Goal: Navigation & Orientation: Go to known website

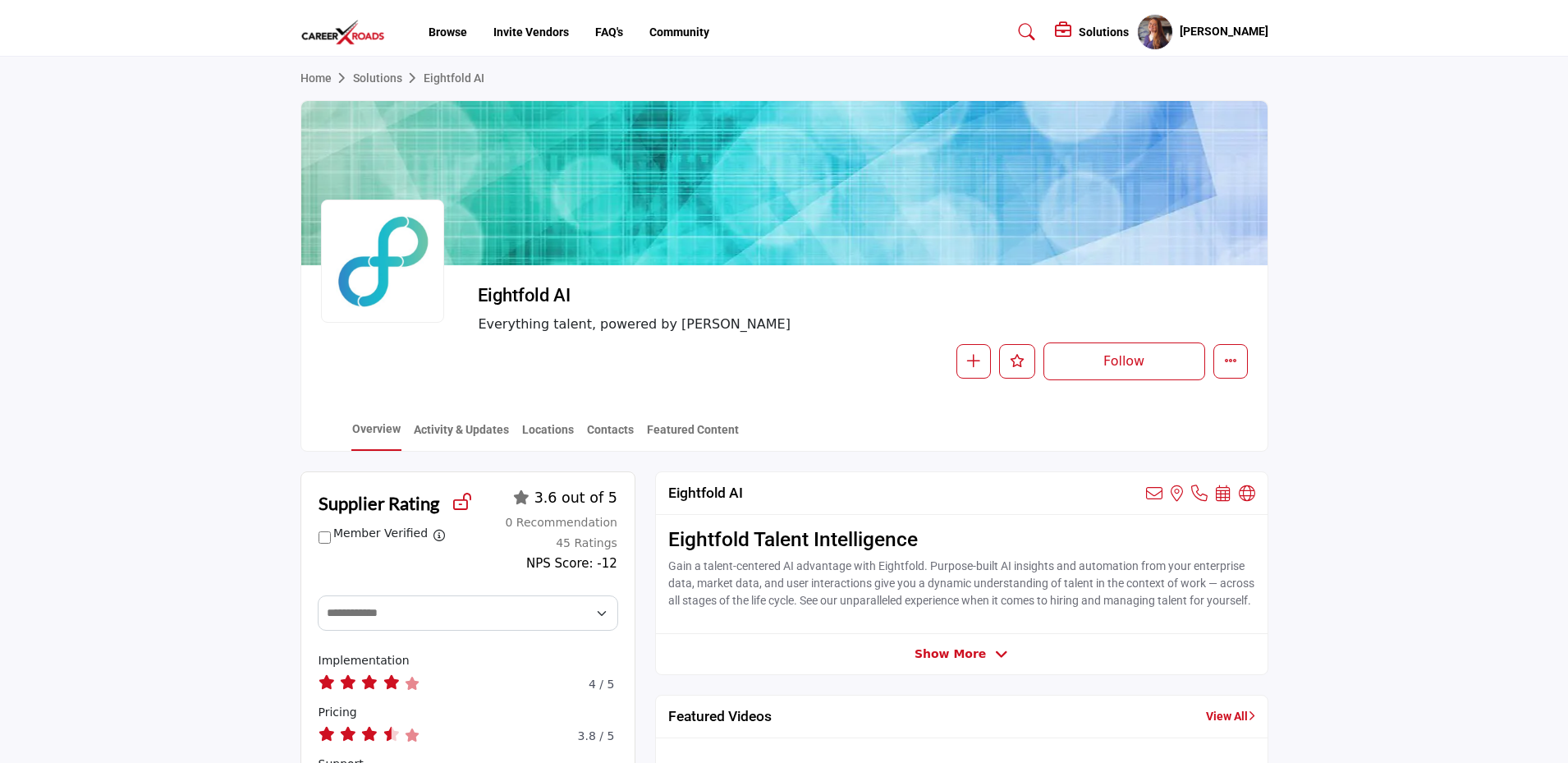
click at [320, 92] on div "Home Solutions Eightfold AI" at bounding box center [784, 79] width 968 height 44
click at [314, 81] on link "Home" at bounding box center [327, 78] width 52 height 13
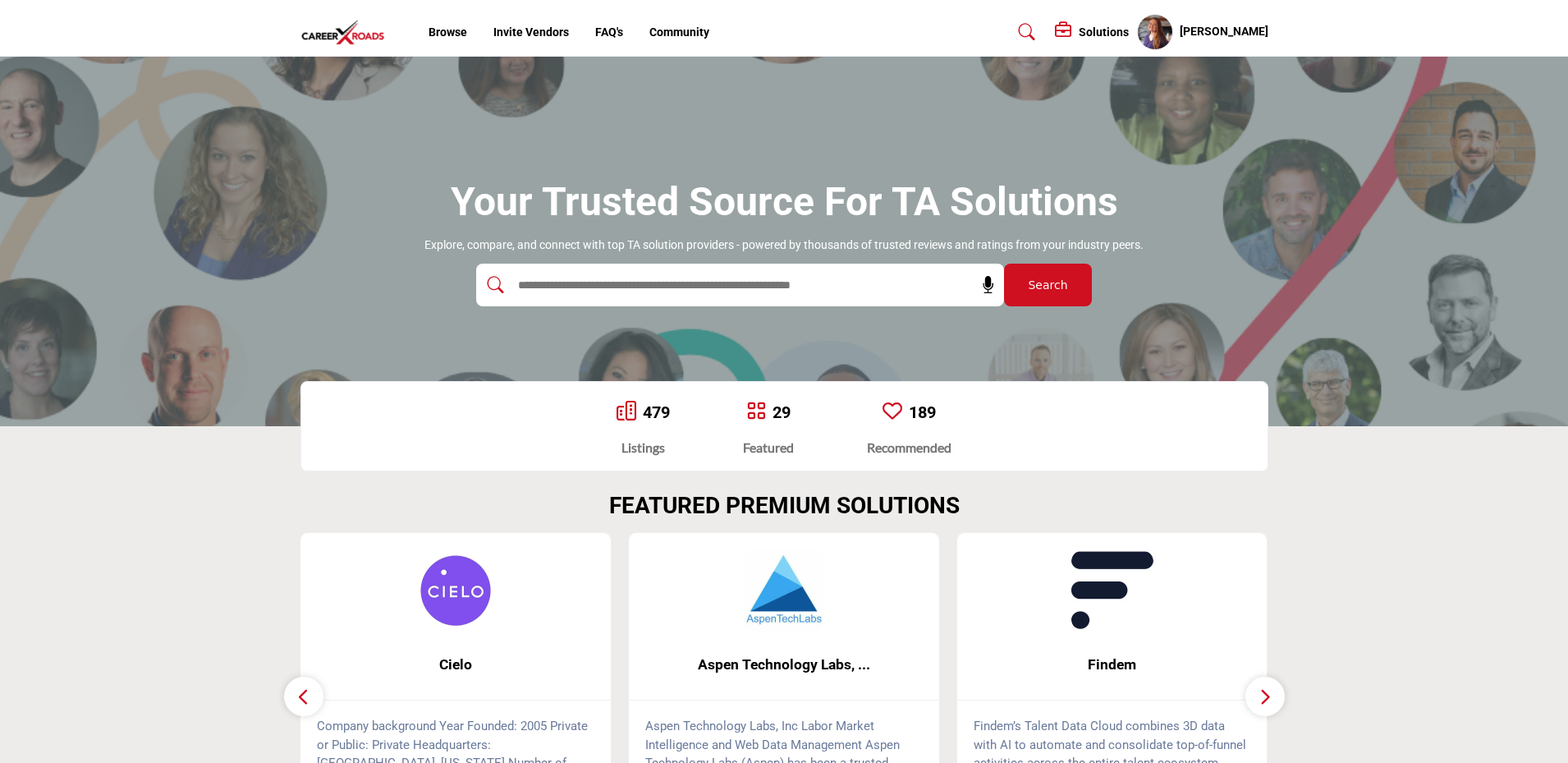
click at [347, 41] on img at bounding box center [347, 32] width 93 height 27
